Goal: Information Seeking & Learning: Compare options

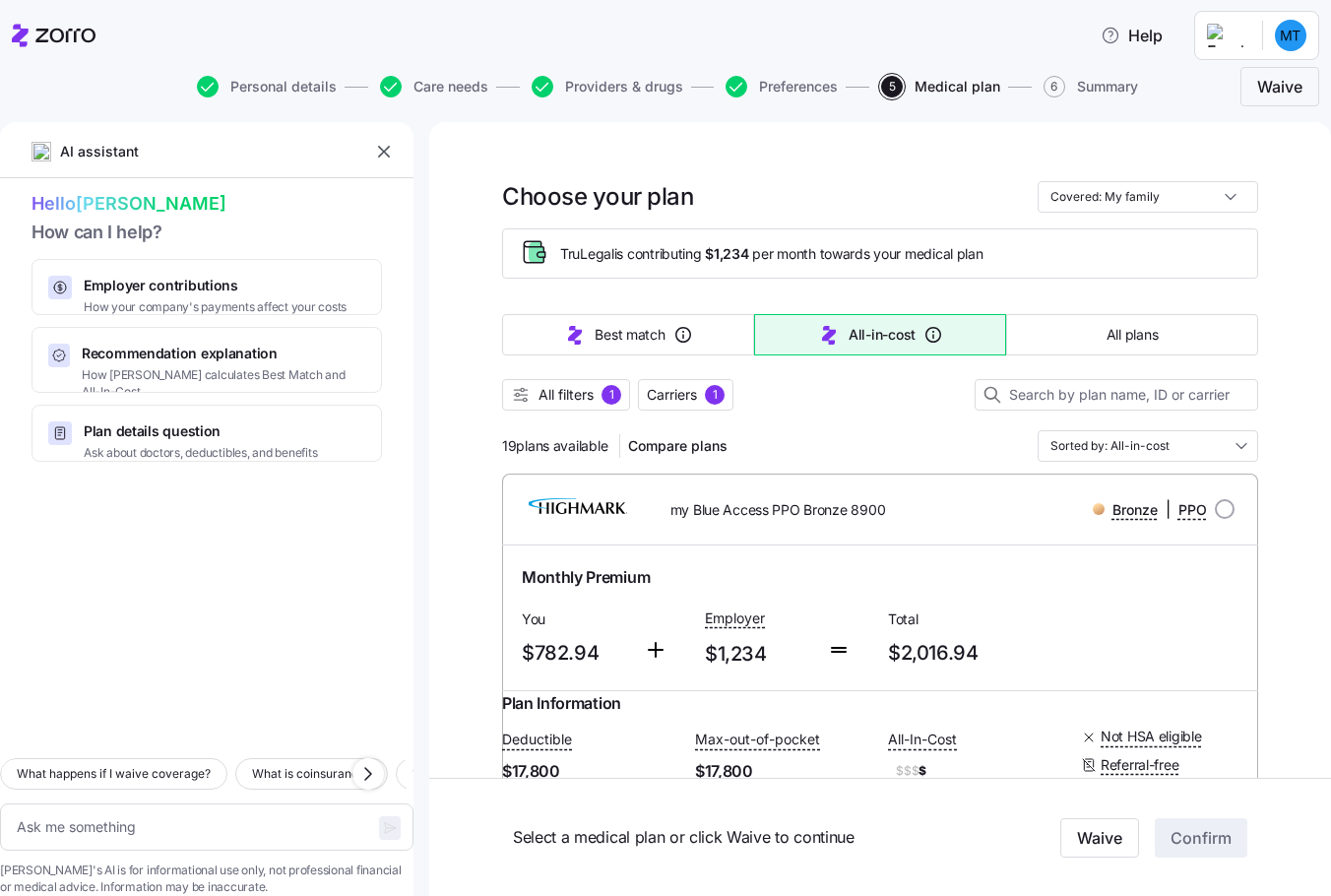
drag, startPoint x: 534, startPoint y: 577, endPoint x: 518, endPoint y: 577, distance: 16.0
click at [534, 577] on span "Monthly Premium" at bounding box center [586, 577] width 128 height 25
drag, startPoint x: 666, startPoint y: 509, endPoint x: 880, endPoint y: 516, distance: 214.1
click at [880, 516] on div "my Blue Access PPO Bronze 8900" at bounding box center [790, 509] width 303 height 40
copy span "my Blue Access PPO Bronze 8900"
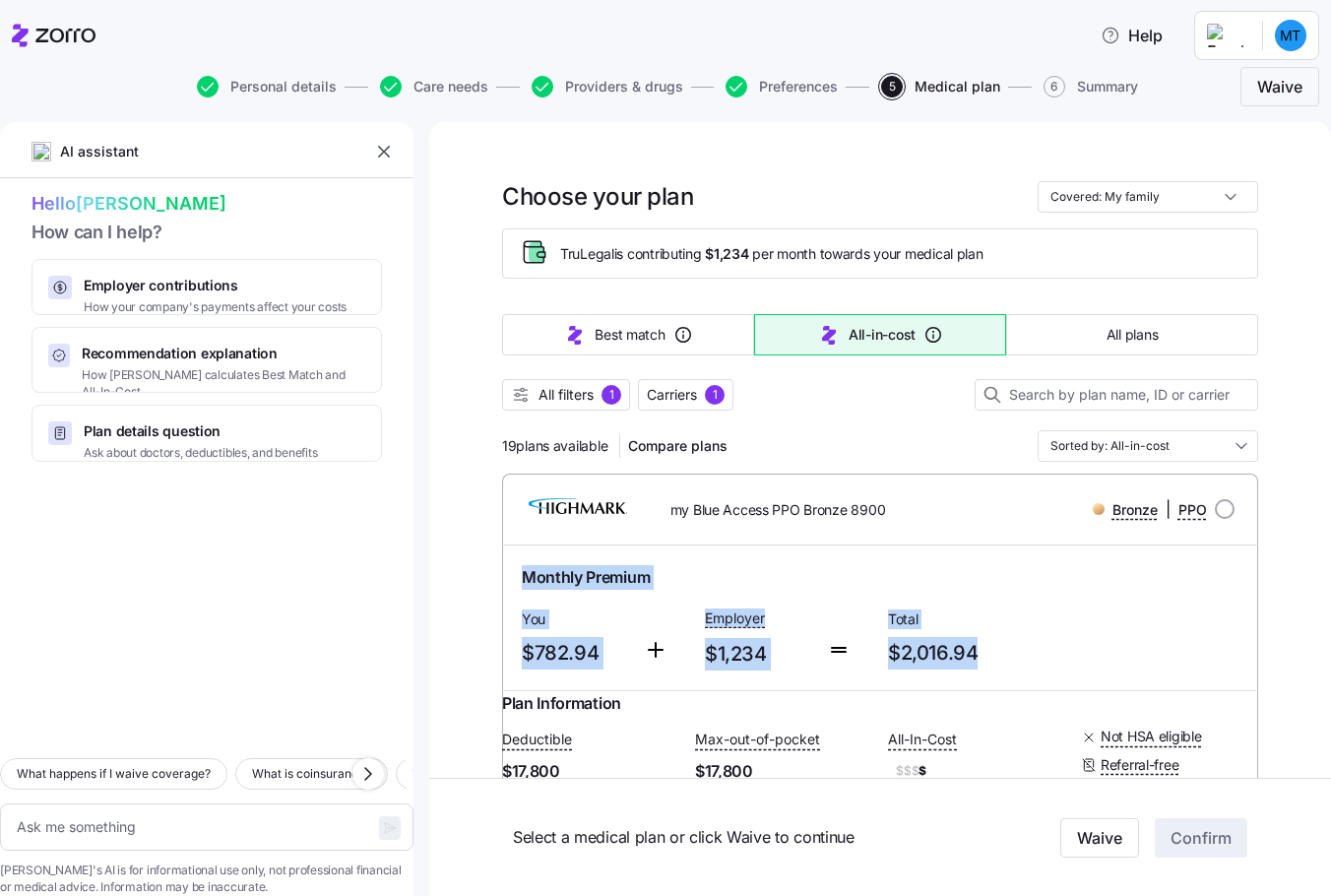
drag, startPoint x: 513, startPoint y: 581, endPoint x: 969, endPoint y: 645, distance: 460.5
click at [969, 645] on div "Monthly Premium You $782.94 Employer $1,234 Total $2,016.94" at bounding box center [879, 617] width 732 height 121
copy div "Monthly Premium You $782.94 Employer $1,234 Total $2,016.94"
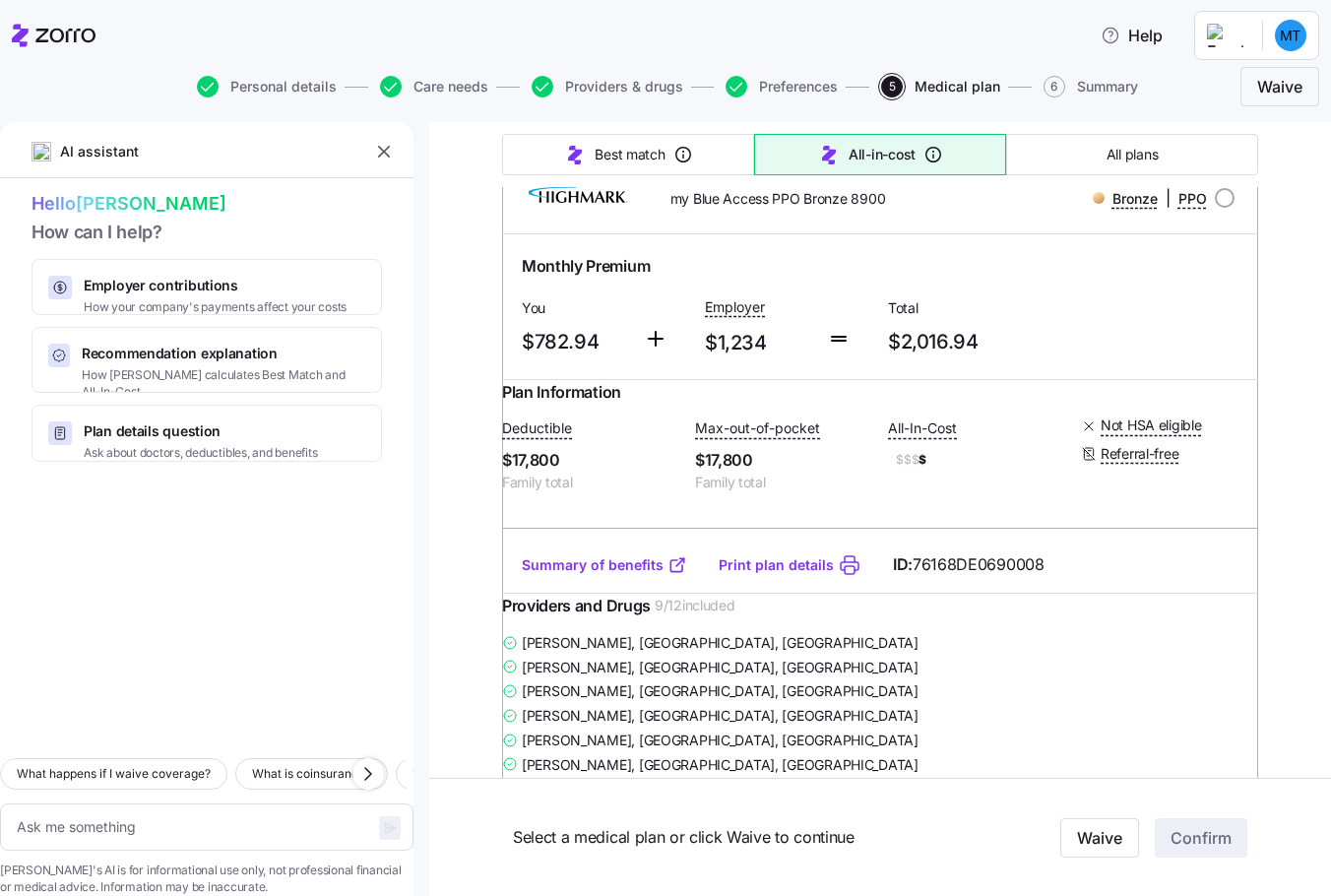
scroll to position [296, 0]
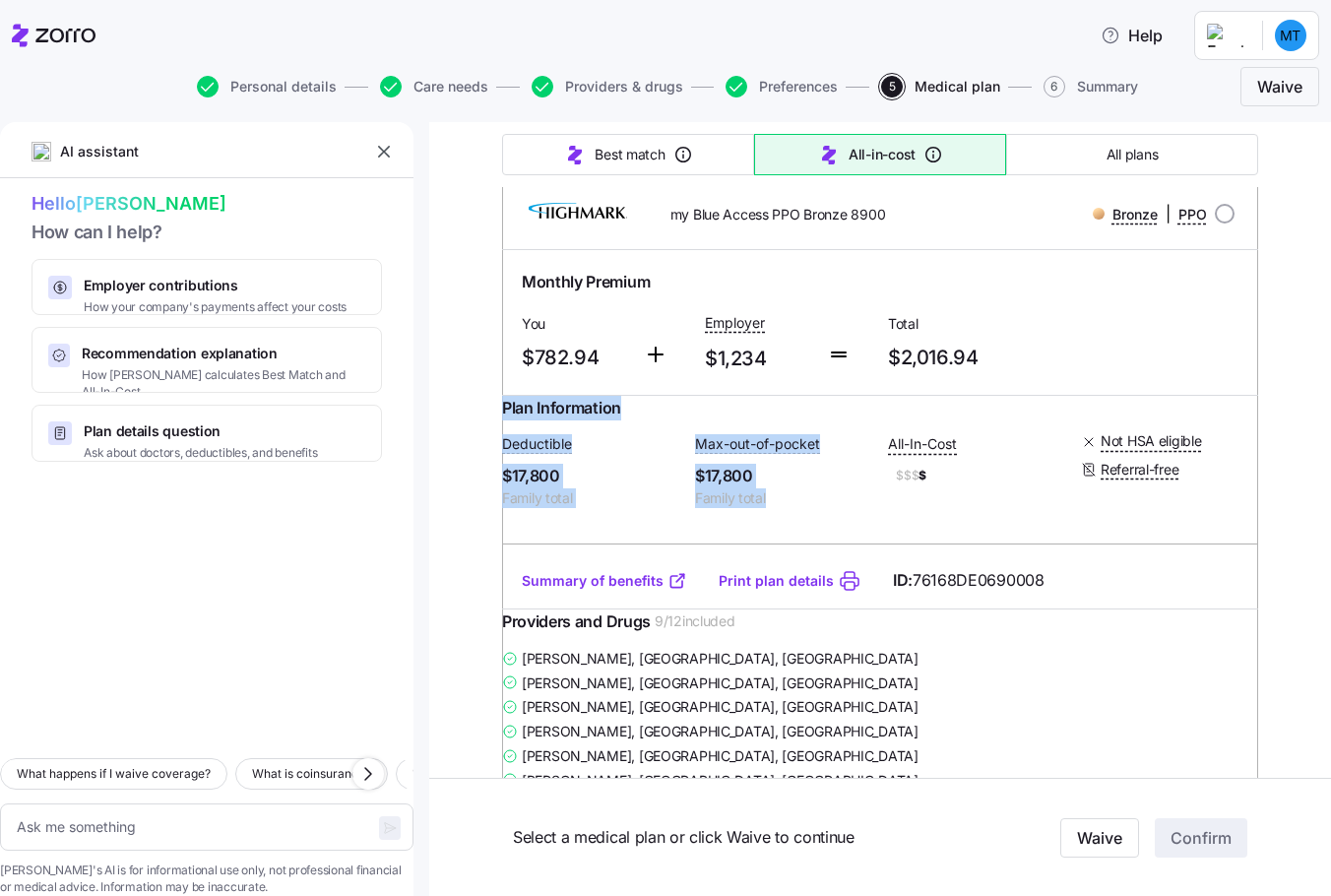
drag, startPoint x: 513, startPoint y: 421, endPoint x: 808, endPoint y: 512, distance: 308.7
click at [808, 512] on div "Plan Information Deductible $17,800 Family total Max-out-of-pocket $17,800 Fami…" at bounding box center [880, 474] width 756 height 158
copy div "Plan Information Deductible $17,800 Family total Max-out-of-pocket $17,800 Fami…"
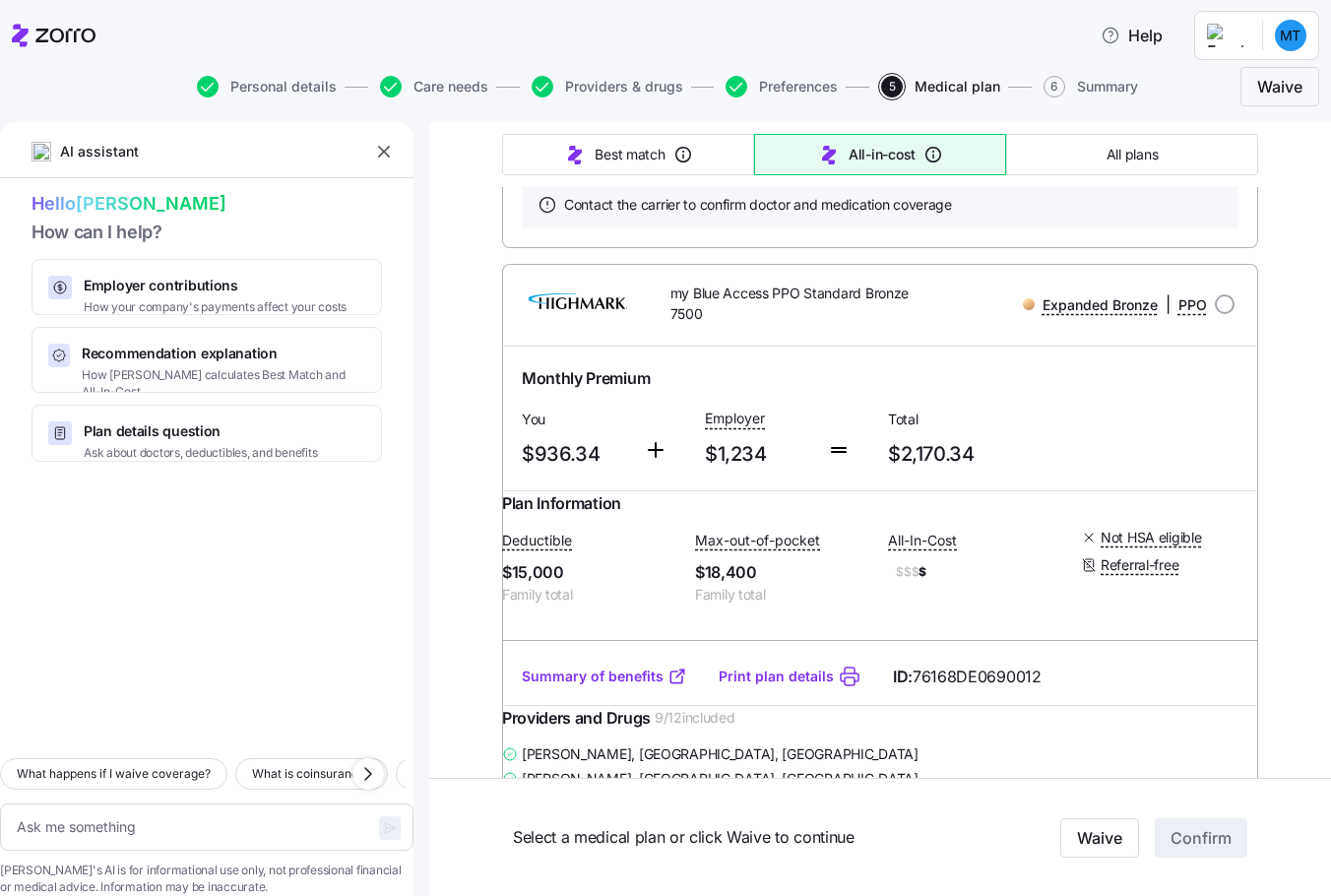
scroll to position [1083, 0]
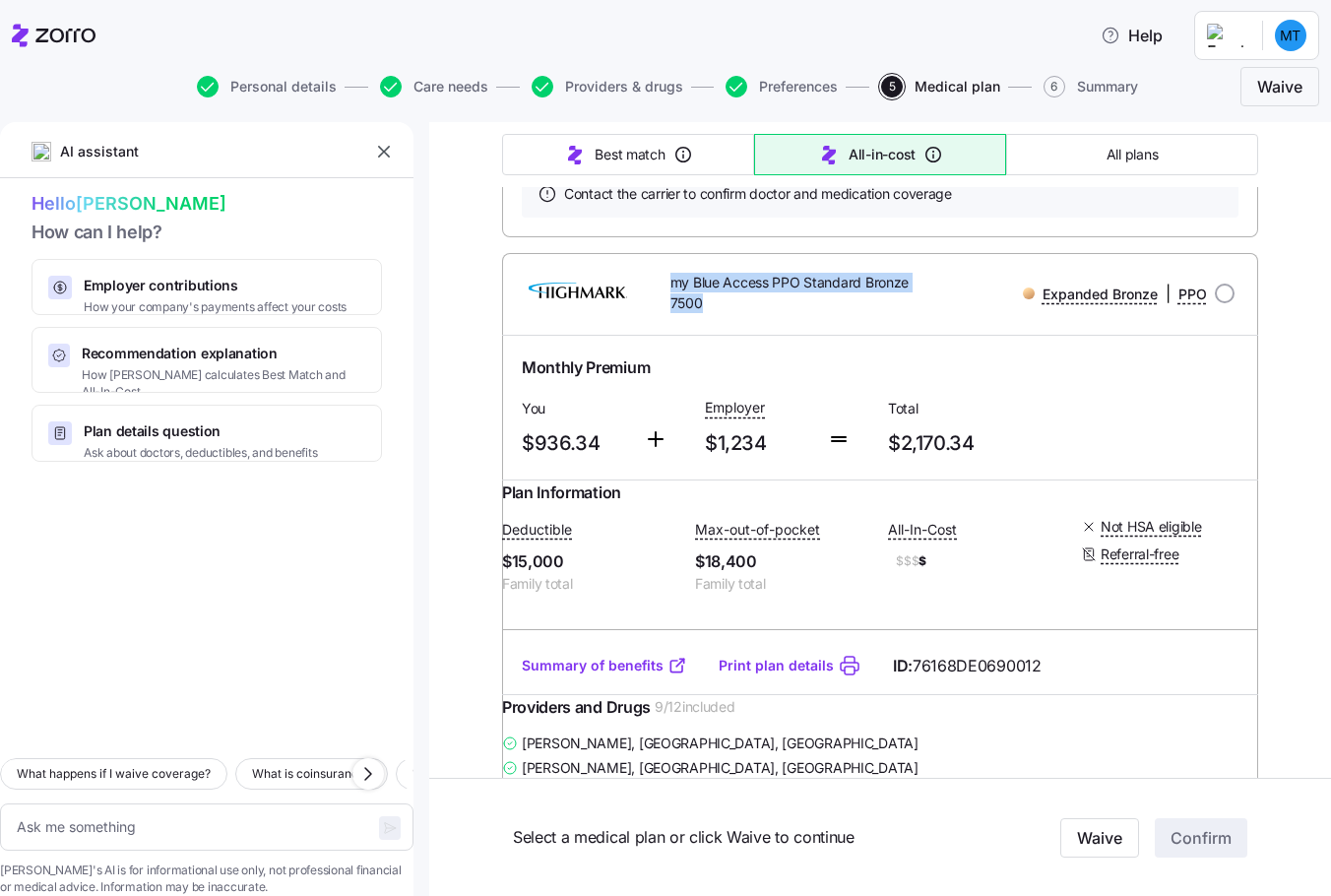
drag, startPoint x: 667, startPoint y: 343, endPoint x: 717, endPoint y: 361, distance: 53.1
click at [717, 313] on span "my Blue Access PPO Standard Bronze 7500" at bounding box center [801, 293] width 263 height 40
copy span "my Blue Access PPO Standard Bronze 7500"
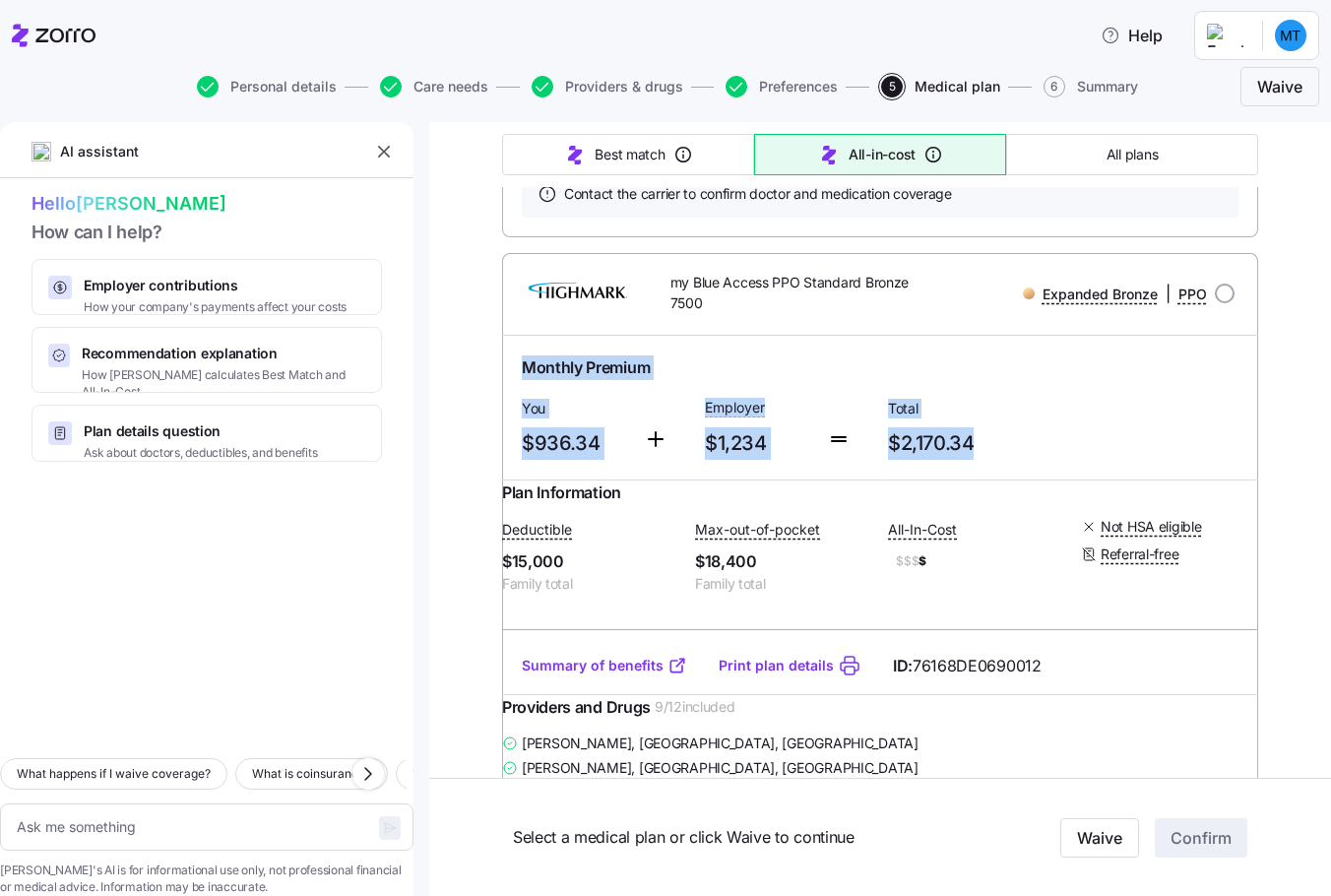
drag, startPoint x: 514, startPoint y: 425, endPoint x: 969, endPoint y: 505, distance: 462.0
click at [969, 468] on div "Monthly Premium You $936.34 Employer $1,234 Total $2,170.34" at bounding box center [879, 408] width 732 height 121
copy div "Monthly Premium You $936.34 Employer $1,234 Total $2,170.34"
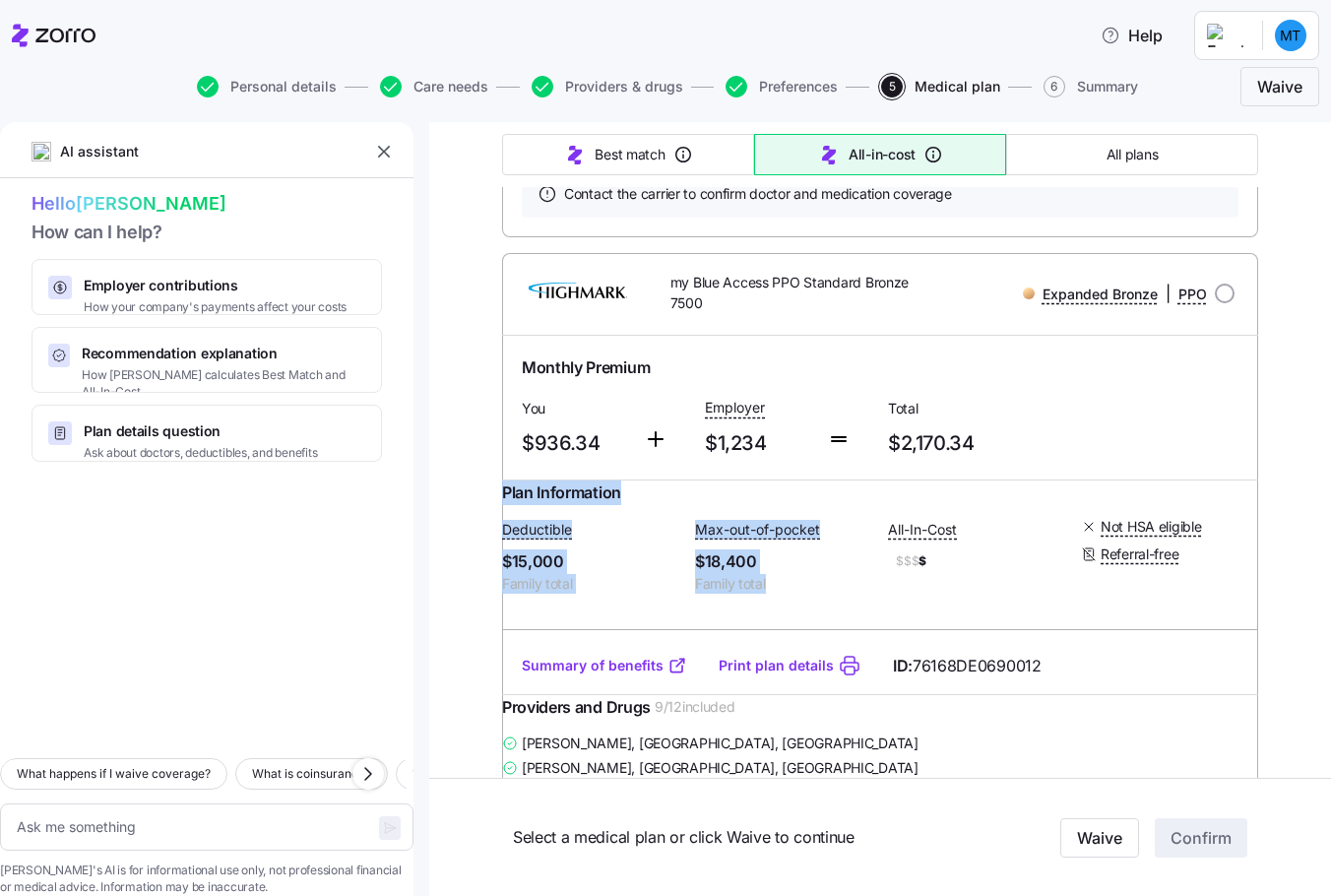
drag, startPoint x: 512, startPoint y: 570, endPoint x: 775, endPoint y: 667, distance: 280.3
click at [775, 638] on div "Plan Information Deductible $15,000 Family total Max-out-of-pocket $18,400 Fami…" at bounding box center [880, 559] width 756 height 158
copy div "Plan Information Deductible $15,000 Family total Max-out-of-pocket $18,400 Fami…"
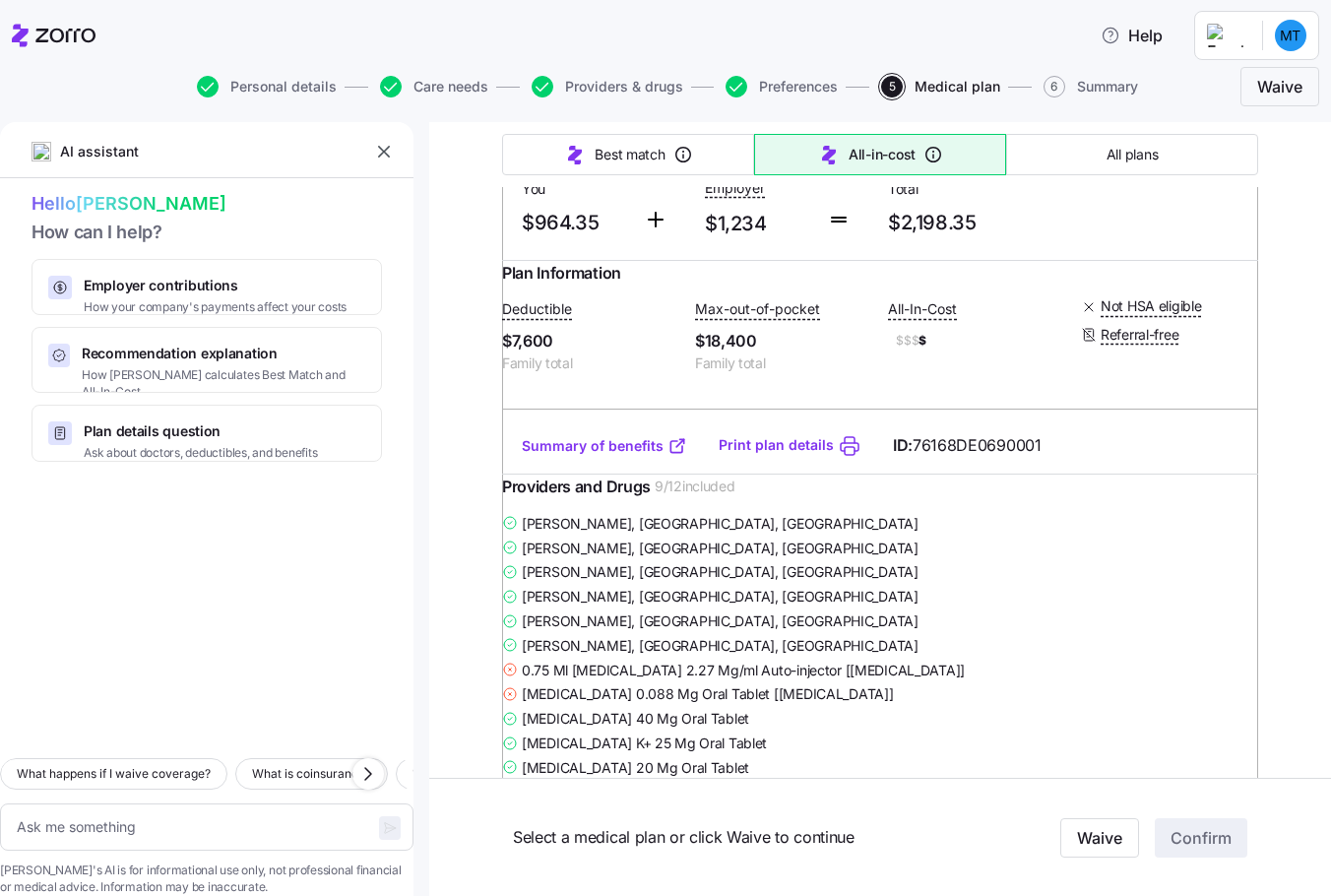
scroll to position [2068, 0]
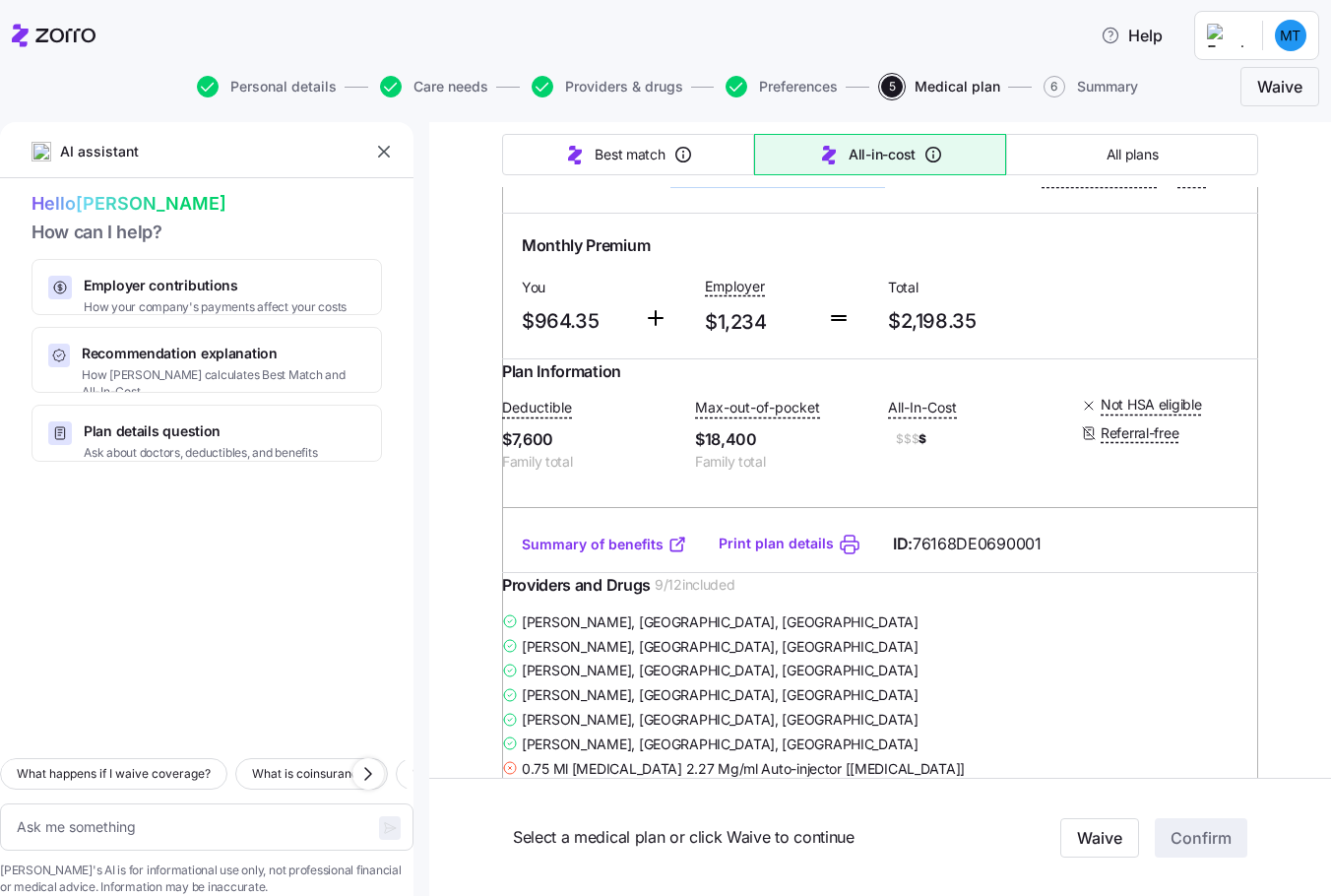
drag, startPoint x: 664, startPoint y: 301, endPoint x: 875, endPoint y: 297, distance: 211.0
click at [875, 188] on span "my Blue Access PPO Bronze 3800" at bounding box center [778, 179] width 216 height 20
copy span "my Blue Access PPO Bronze 3800"
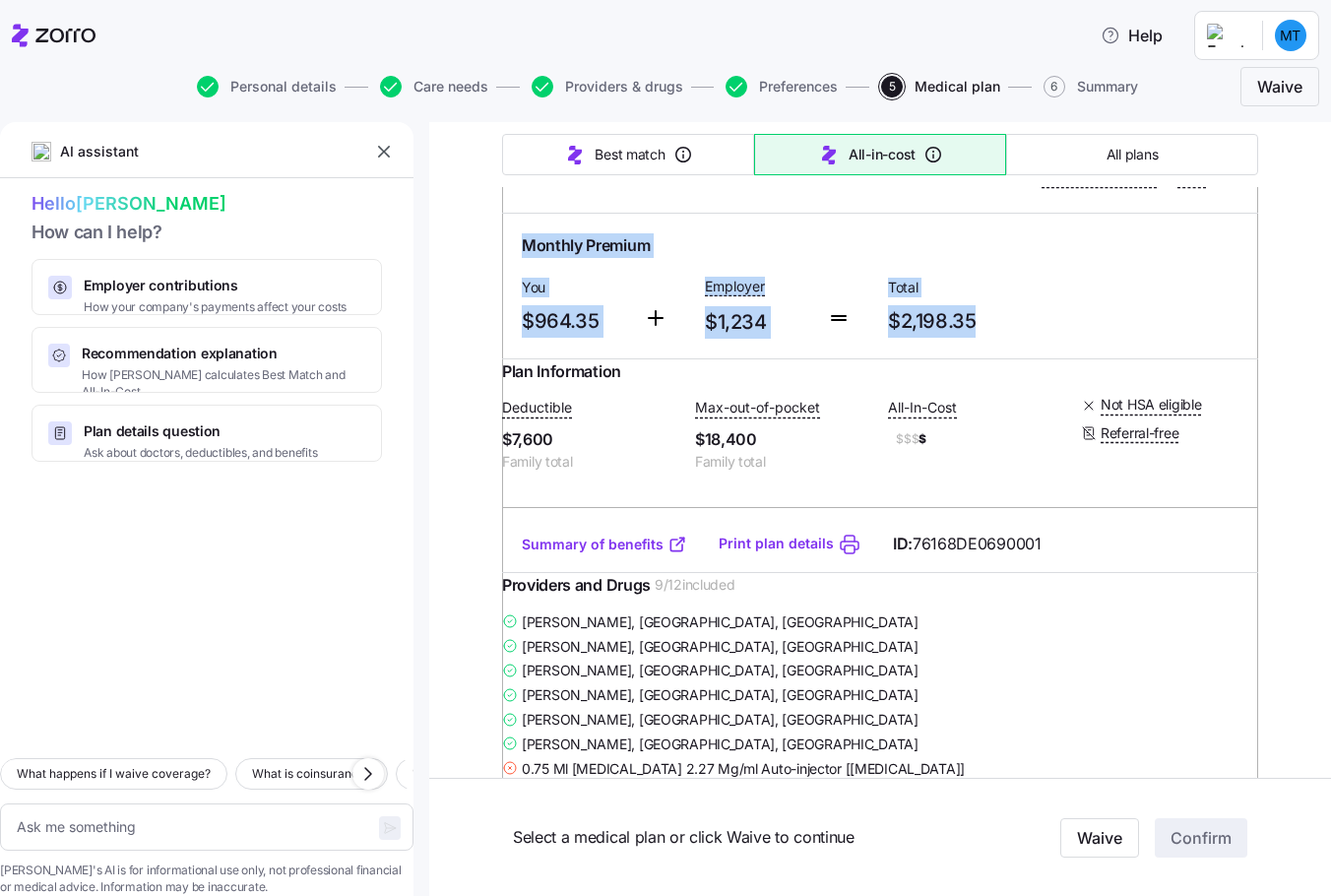
drag, startPoint x: 508, startPoint y: 368, endPoint x: 968, endPoint y: 444, distance: 466.2
click at [968, 347] on div "Monthly Premium You $964.35 Employer $1,234 Total $2,198.35" at bounding box center [879, 286] width 732 height 121
copy div "Monthly Premium You $964.35 Employer $1,234 Total $2,198.35"
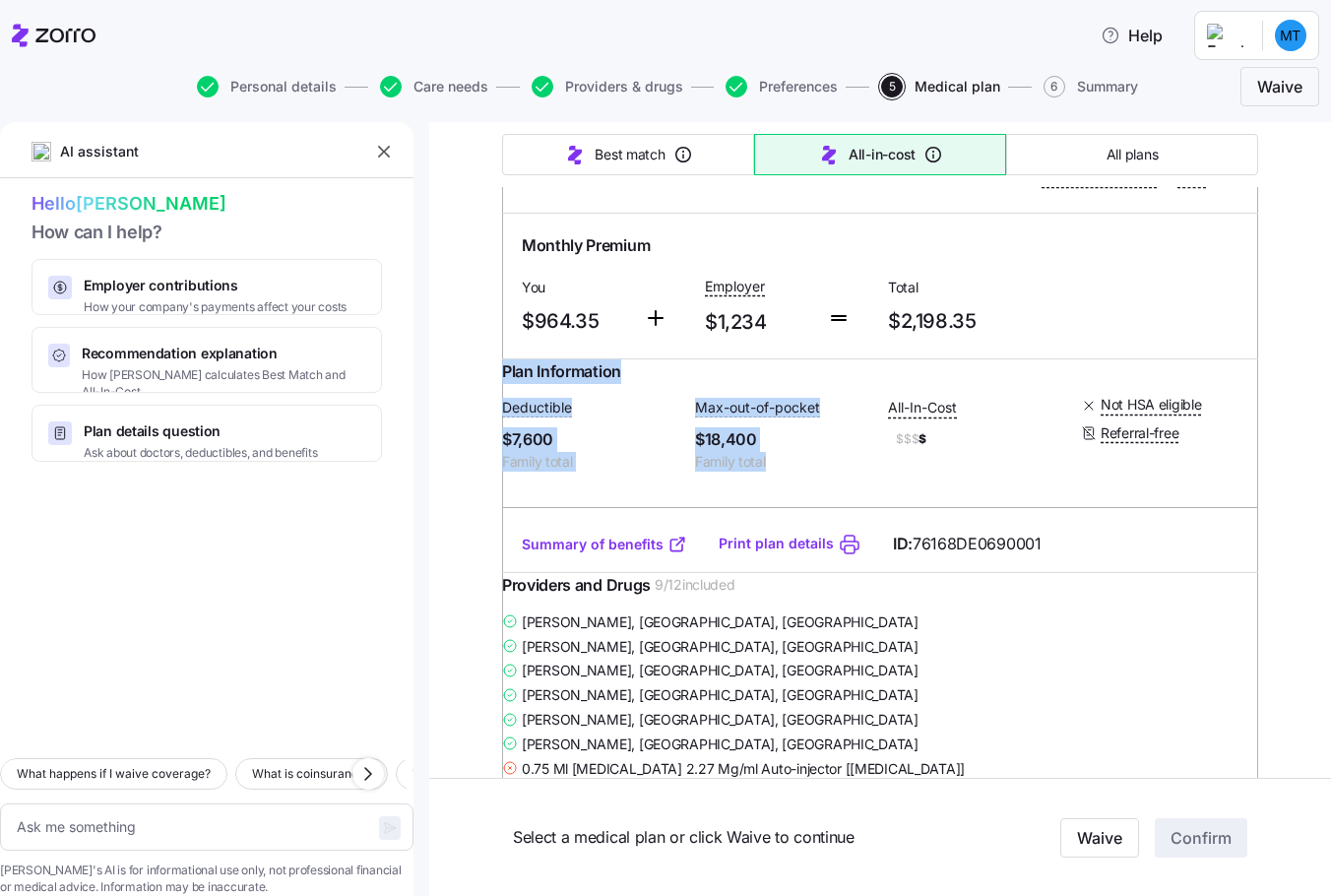
drag, startPoint x: 514, startPoint y: 506, endPoint x: 774, endPoint y: 593, distance: 274.2
click at [774, 516] on div "Plan Information Deductible $7,600 Family total Max-out-of-pocket $18,400 Famil…" at bounding box center [880, 439] width 756 height 158
copy div "Plan Information Deductible $7,600 Family total Max-out-of-pocket $18,400 Famil…"
click at [581, 554] on link "Summary of benefits" at bounding box center [605, 544] width 166 height 20
